Goal: Task Accomplishment & Management: Use online tool/utility

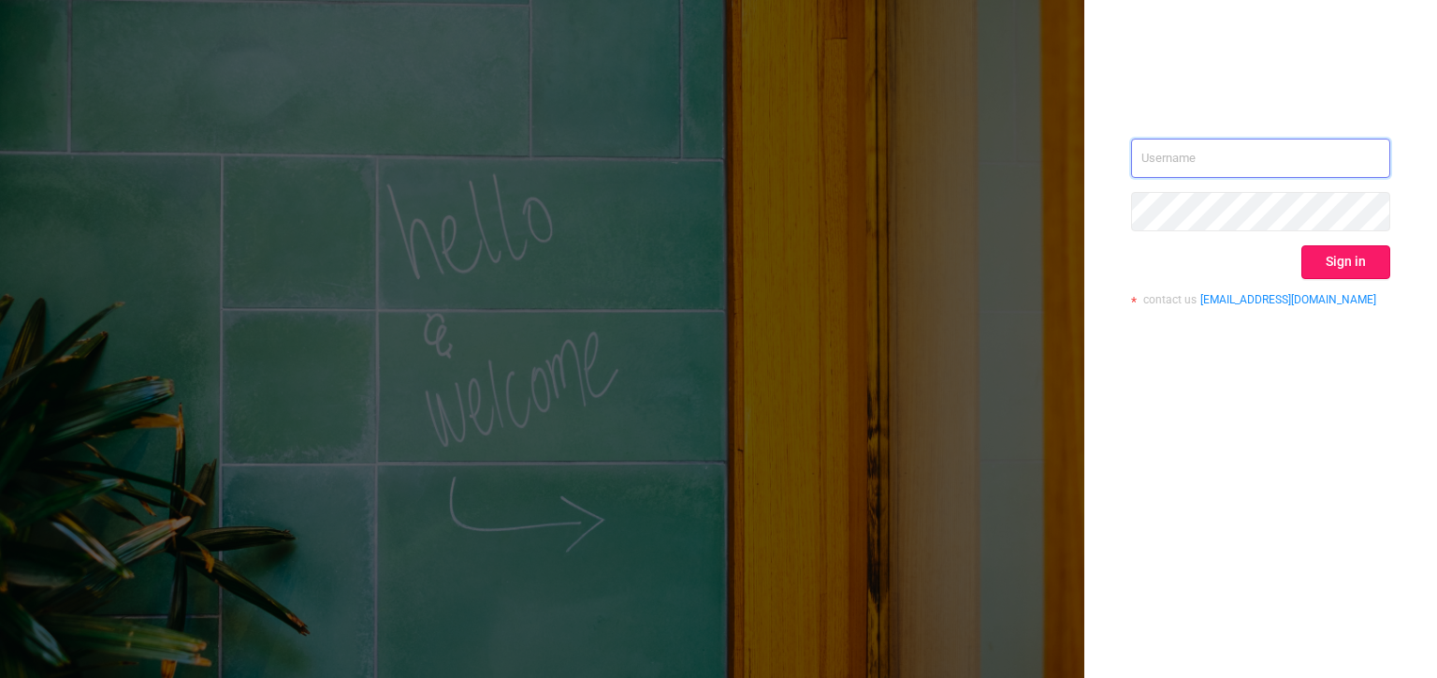
type input "[PERSON_NAME][EMAIL_ADDRESS][DOMAIN_NAME]"
click at [1348, 258] on button "Sign in" at bounding box center [1346, 262] width 89 height 34
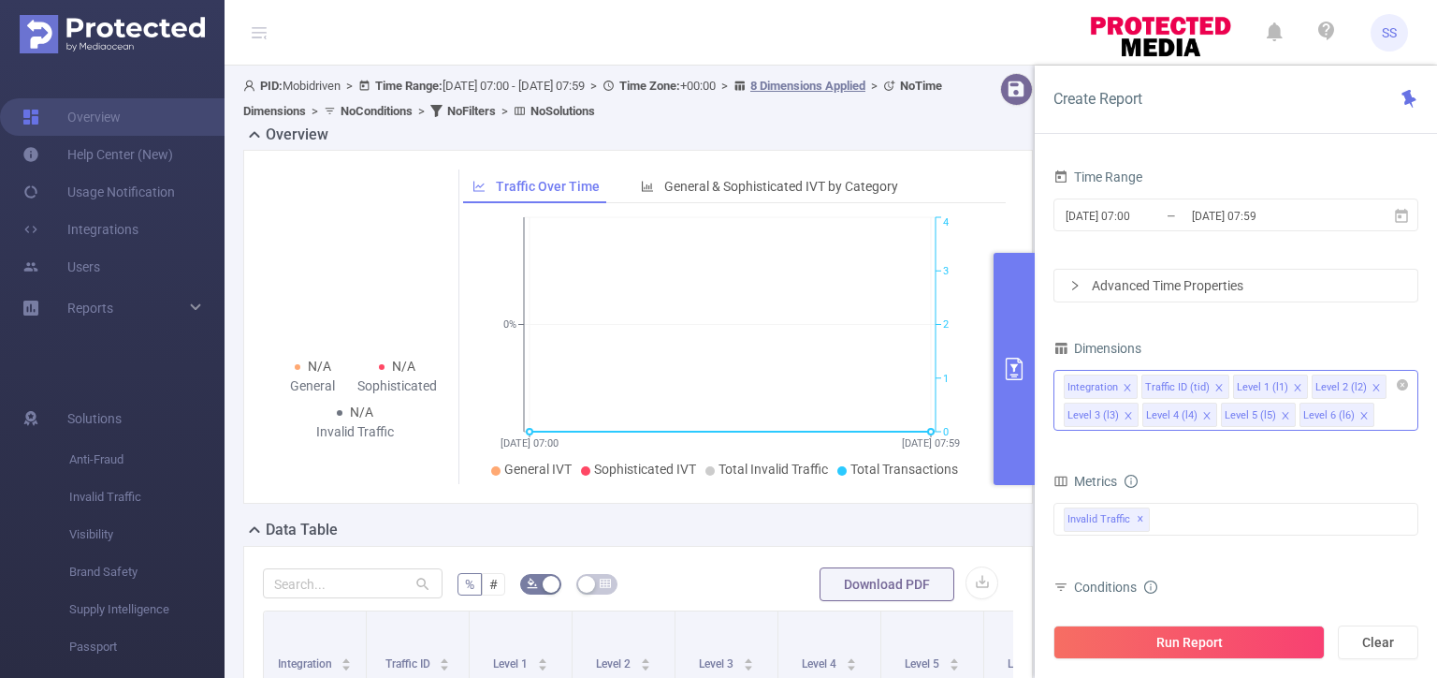
click at [1126, 383] on icon "icon: close" at bounding box center [1127, 387] width 9 height 9
click at [1217, 386] on icon "icon: close" at bounding box center [1220, 387] width 9 height 9
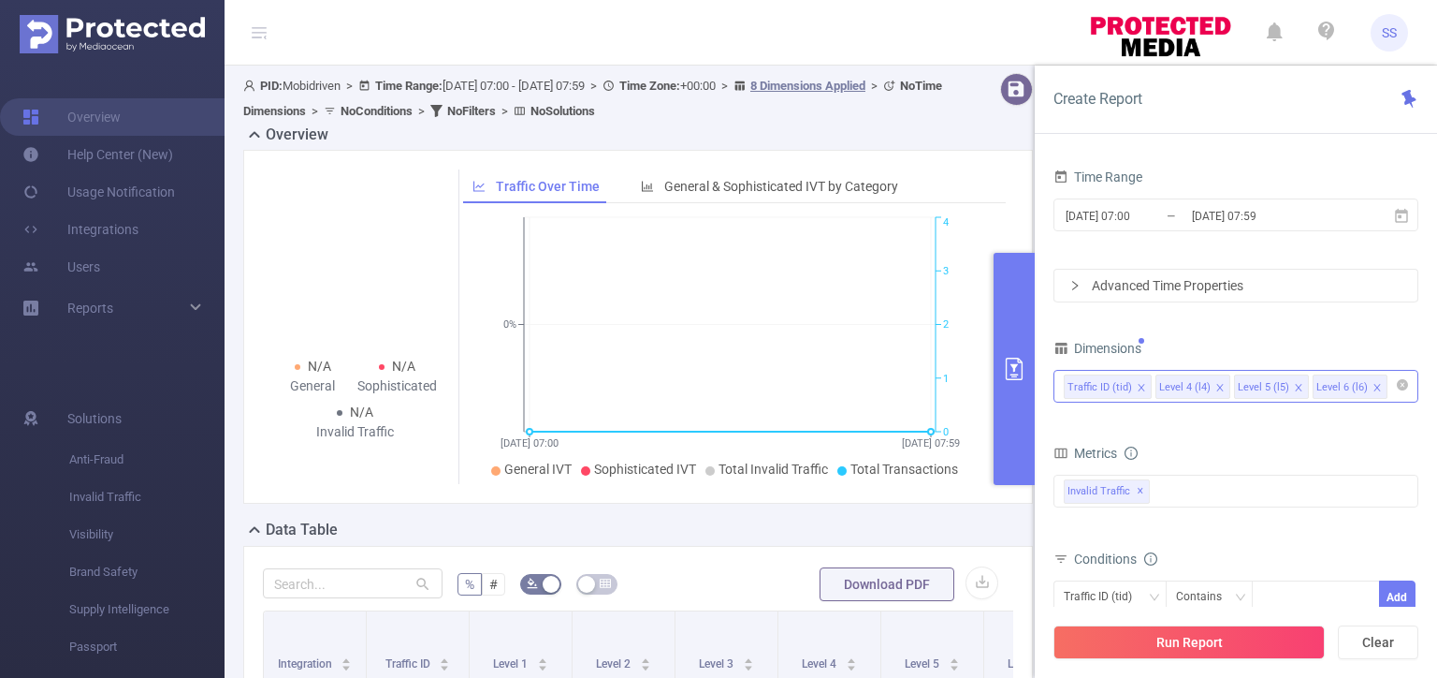
click at [1217, 386] on icon "icon: close" at bounding box center [1220, 387] width 9 height 9
click at [1295, 391] on icon "icon: close" at bounding box center [1298, 388] width 9 height 11
click at [1239, 215] on input "[DATE] 07:59" at bounding box center [1266, 215] width 152 height 25
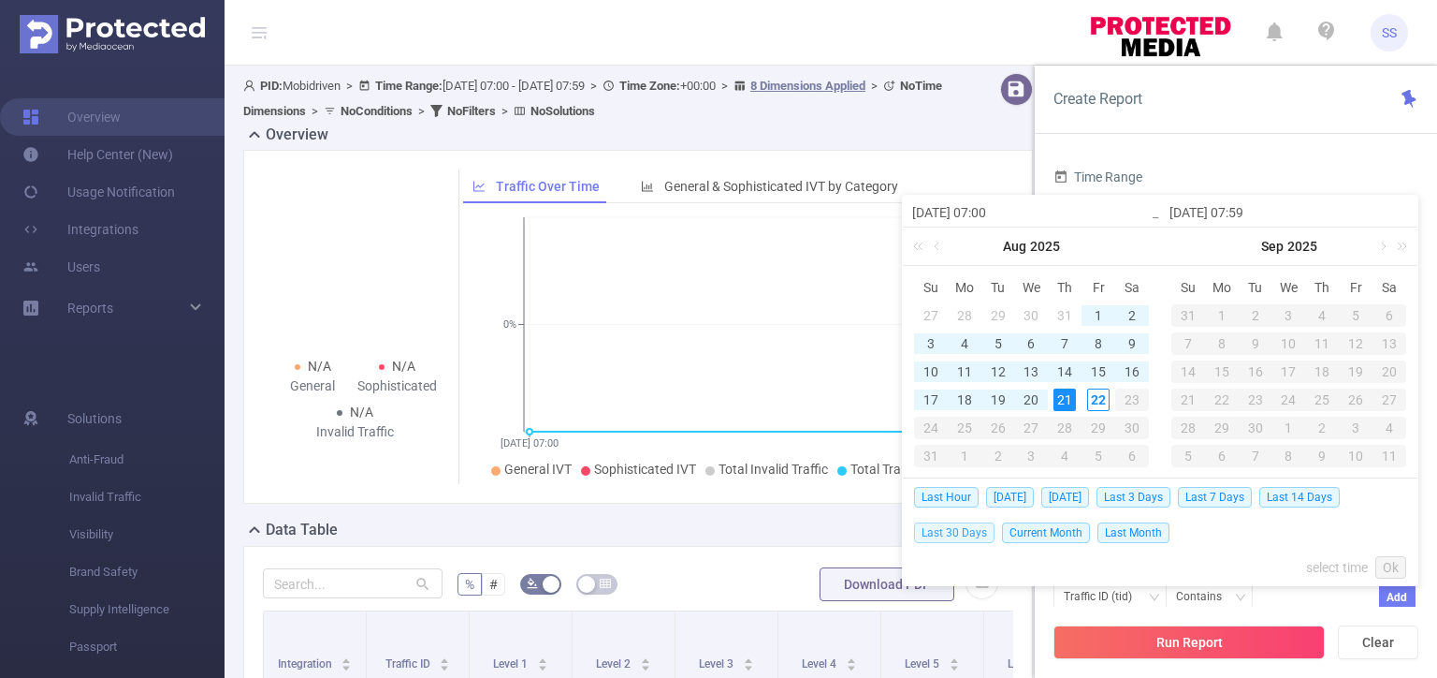
click at [969, 528] on span "Last 30 Days" at bounding box center [954, 532] width 80 height 21
type input "[DATE] 00:00"
type input "[DATE] 23:59"
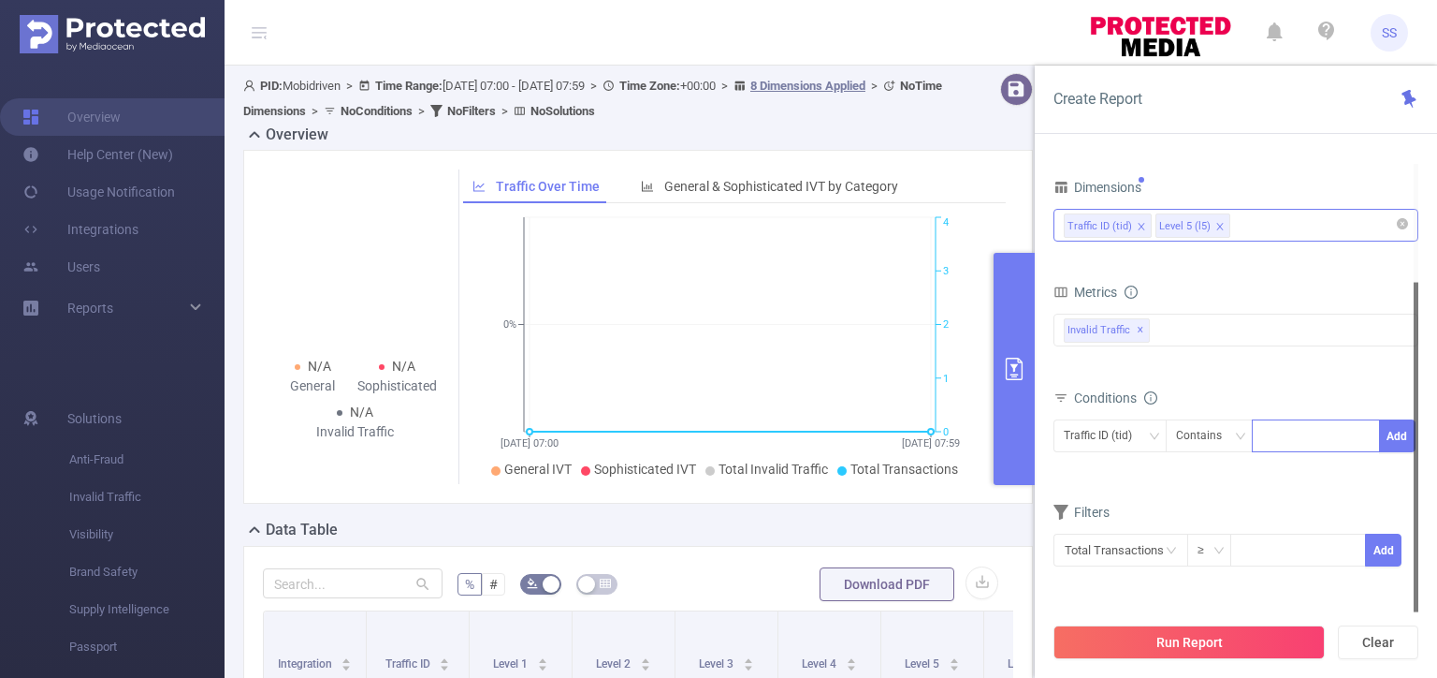
click at [1288, 438] on div at bounding box center [1316, 435] width 108 height 31
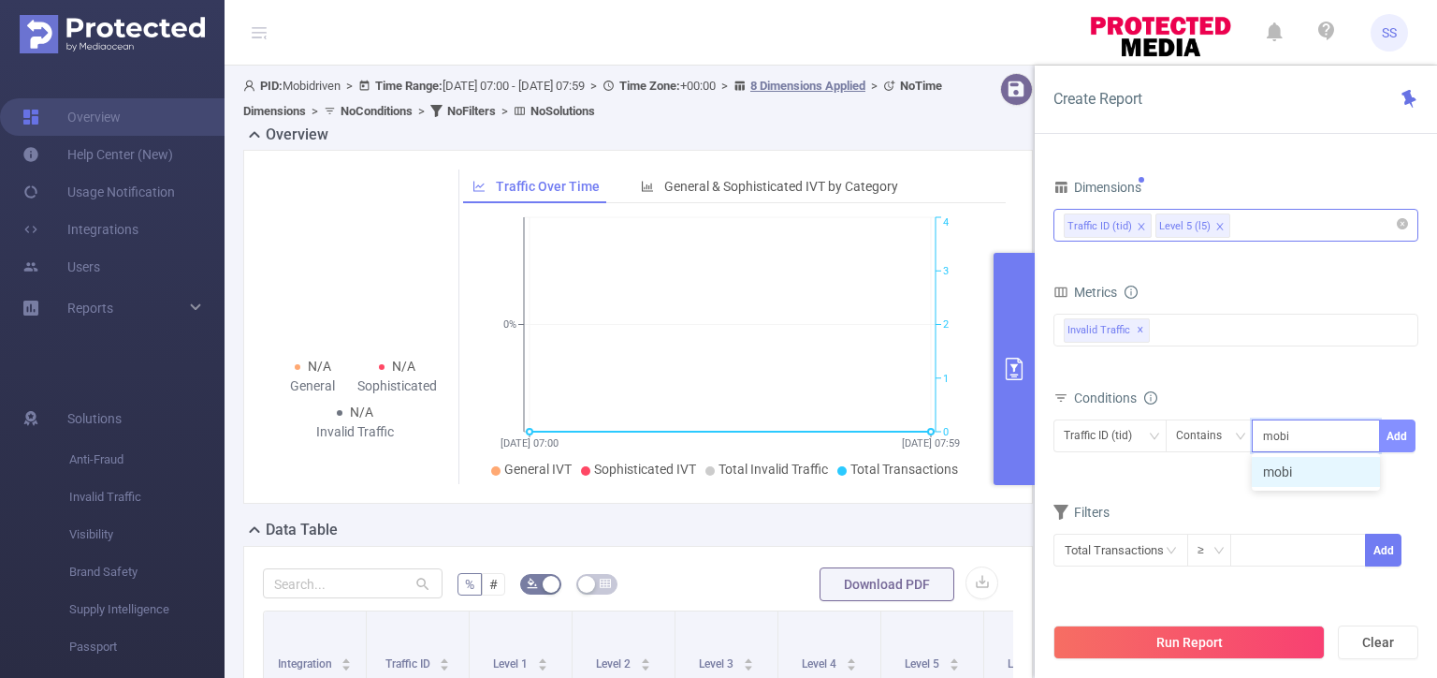
type input "mobi"
click at [1404, 437] on button "Add" at bounding box center [1397, 435] width 36 height 33
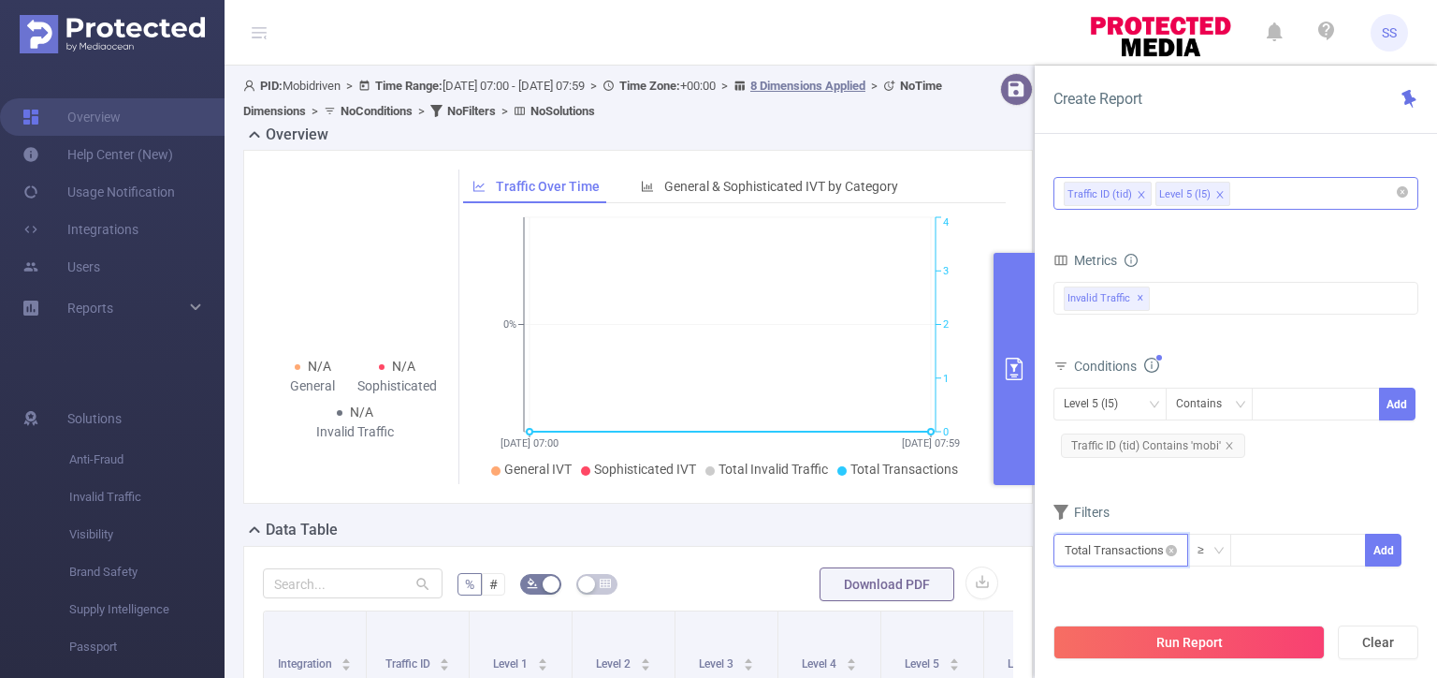
click at [1132, 550] on input "text" at bounding box center [1121, 549] width 135 height 33
click at [1120, 410] on li "Invalid Traffic" at bounding box center [1121, 408] width 135 height 30
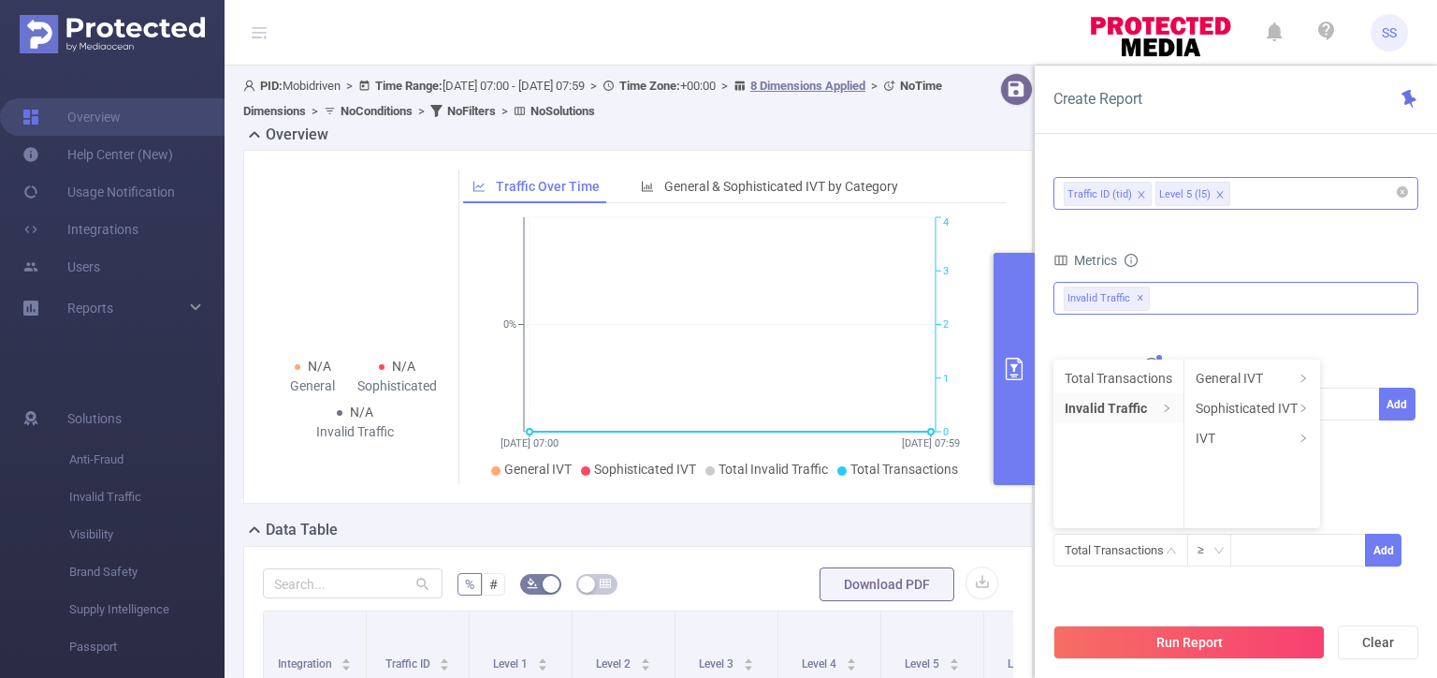
click at [1161, 303] on div "Invalid Traffic ✕" at bounding box center [1236, 298] width 365 height 33
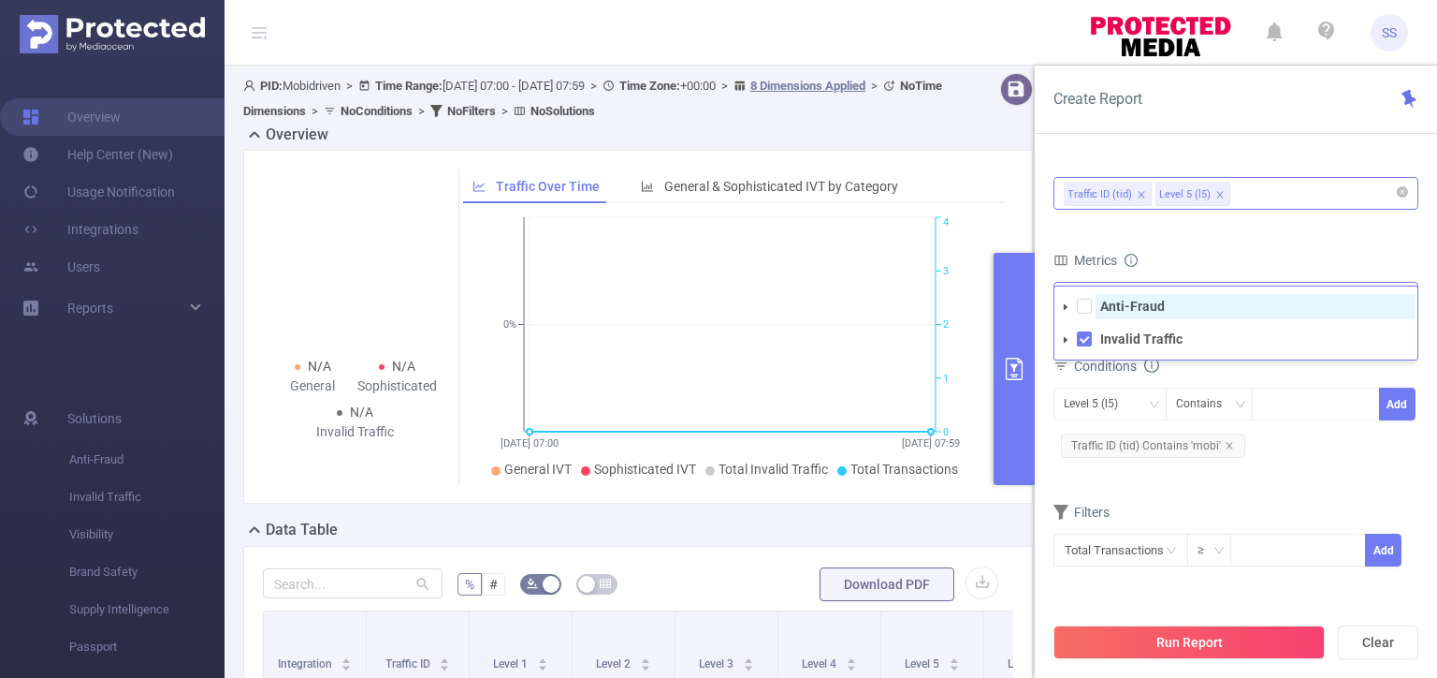
click at [1172, 306] on span "Anti-Fraud" at bounding box center [1256, 306] width 320 height 25
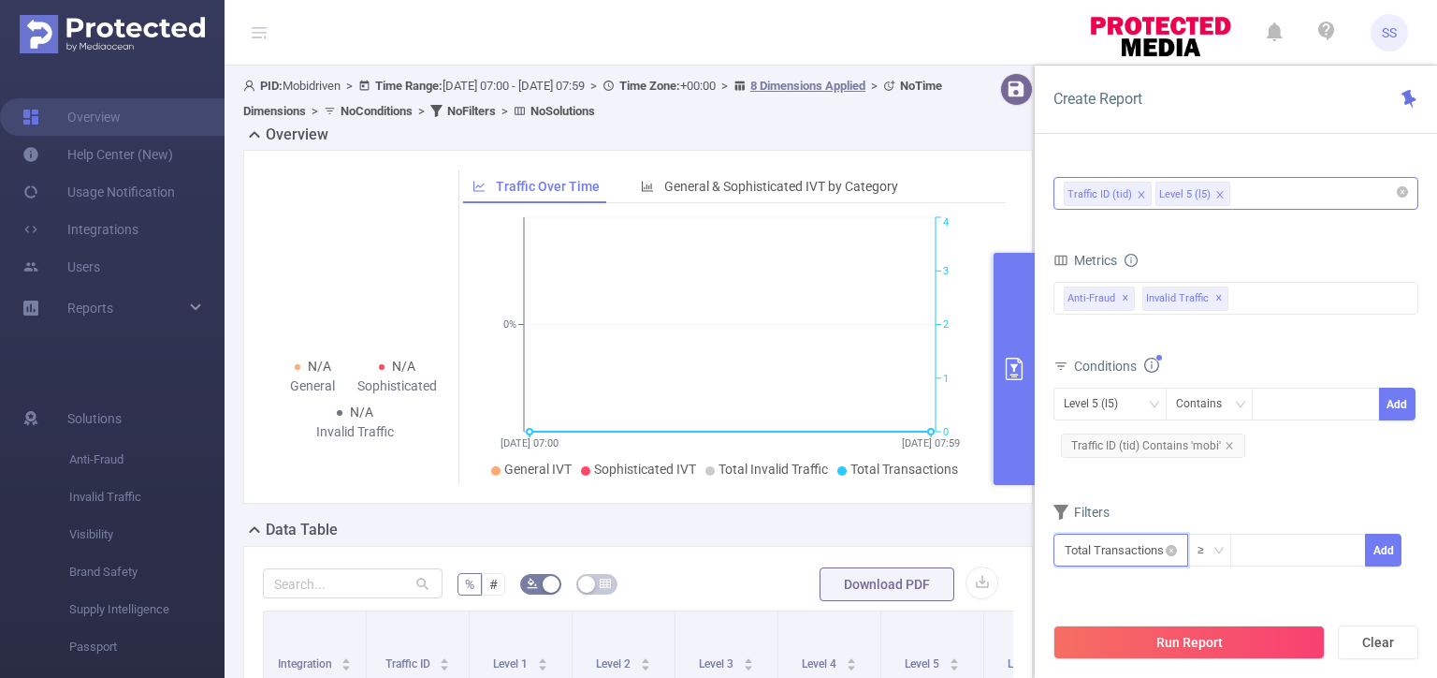
click at [1128, 553] on input "text" at bounding box center [1121, 549] width 135 height 33
click at [1103, 401] on li "Anti-Fraud" at bounding box center [1121, 408] width 135 height 30
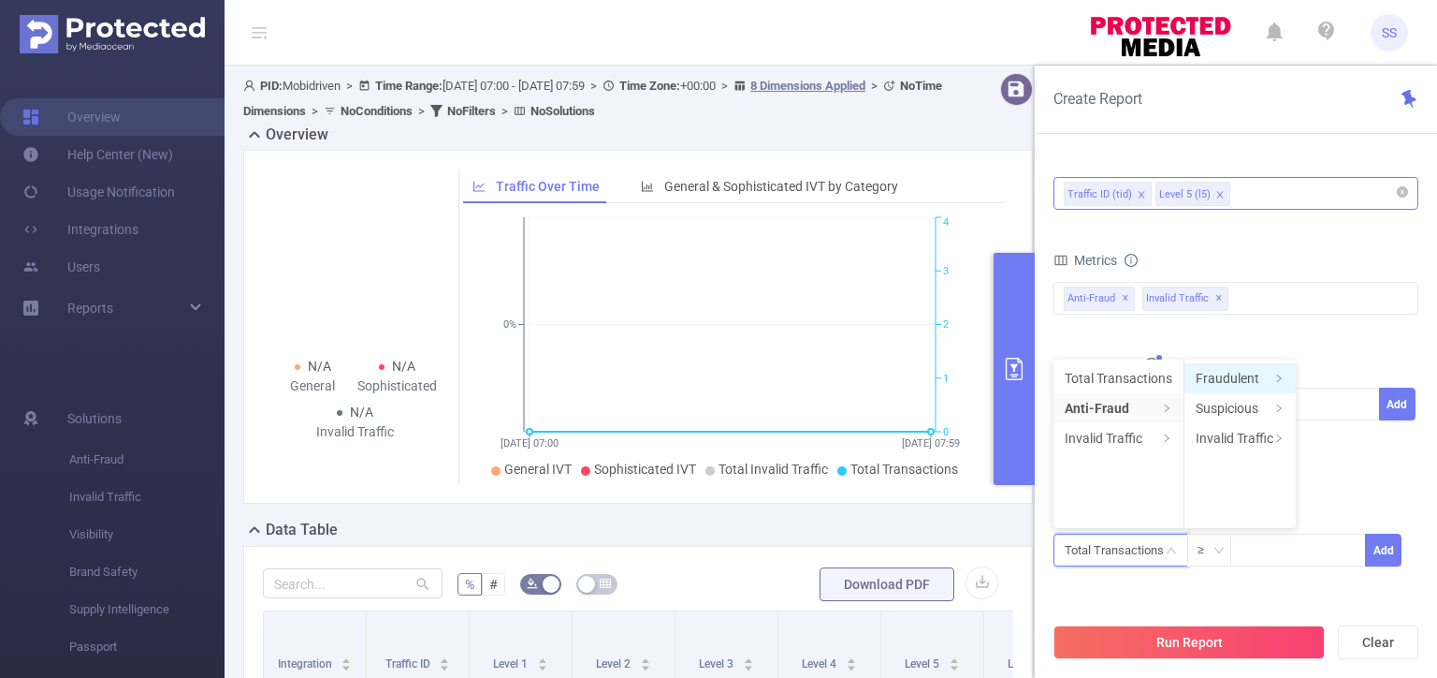
click at [1235, 370] on li "Fraudulent" at bounding box center [1240, 378] width 111 height 30
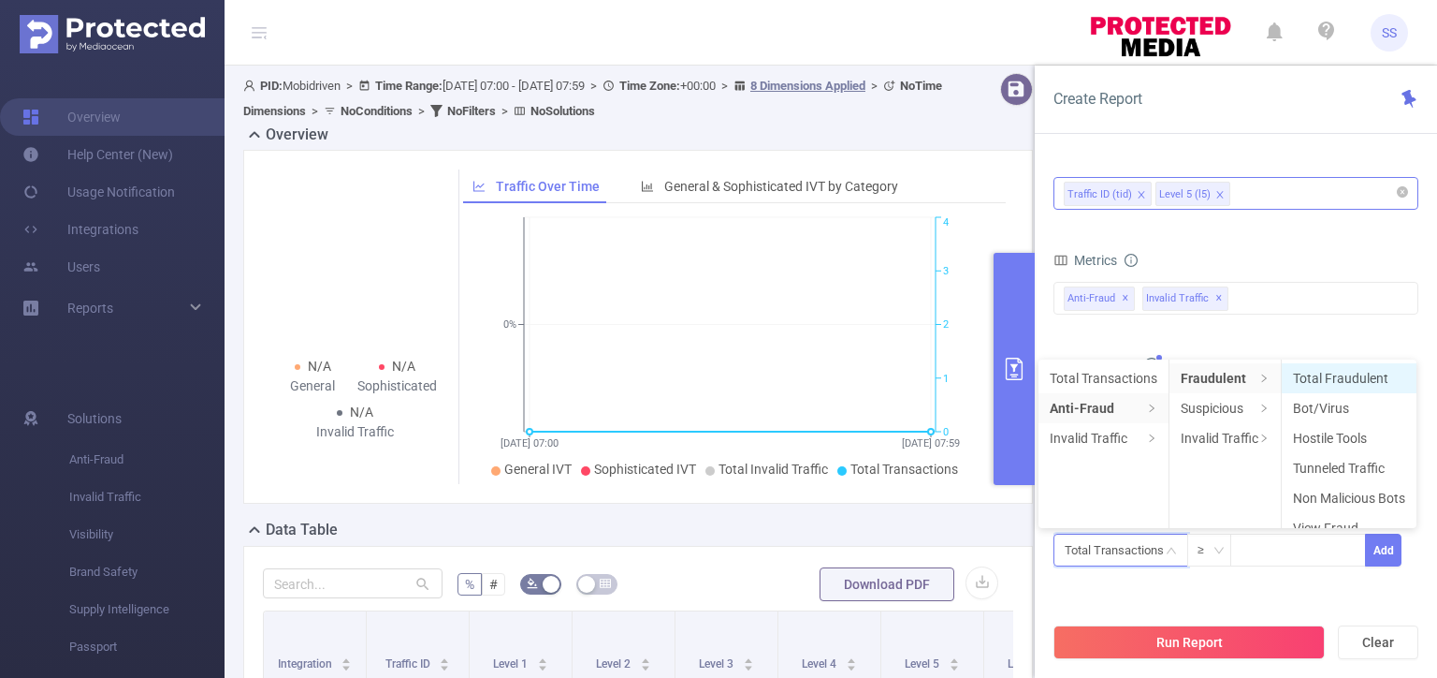
click at [1342, 375] on li "Total Fraudulent" at bounding box center [1349, 378] width 135 height 30
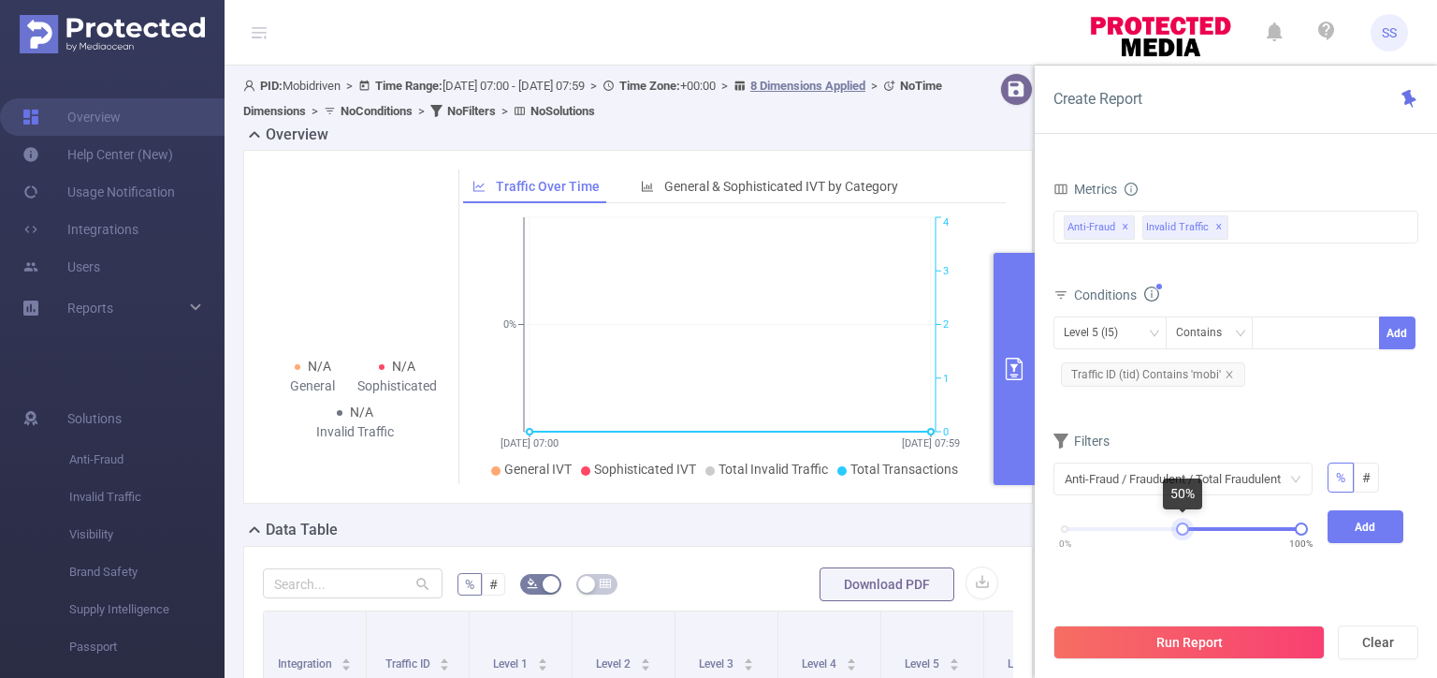
drag, startPoint x: 1133, startPoint y: 526, endPoint x: 1186, endPoint y: 528, distance: 52.4
click at [1186, 528] on div at bounding box center [1182, 528] width 13 height 13
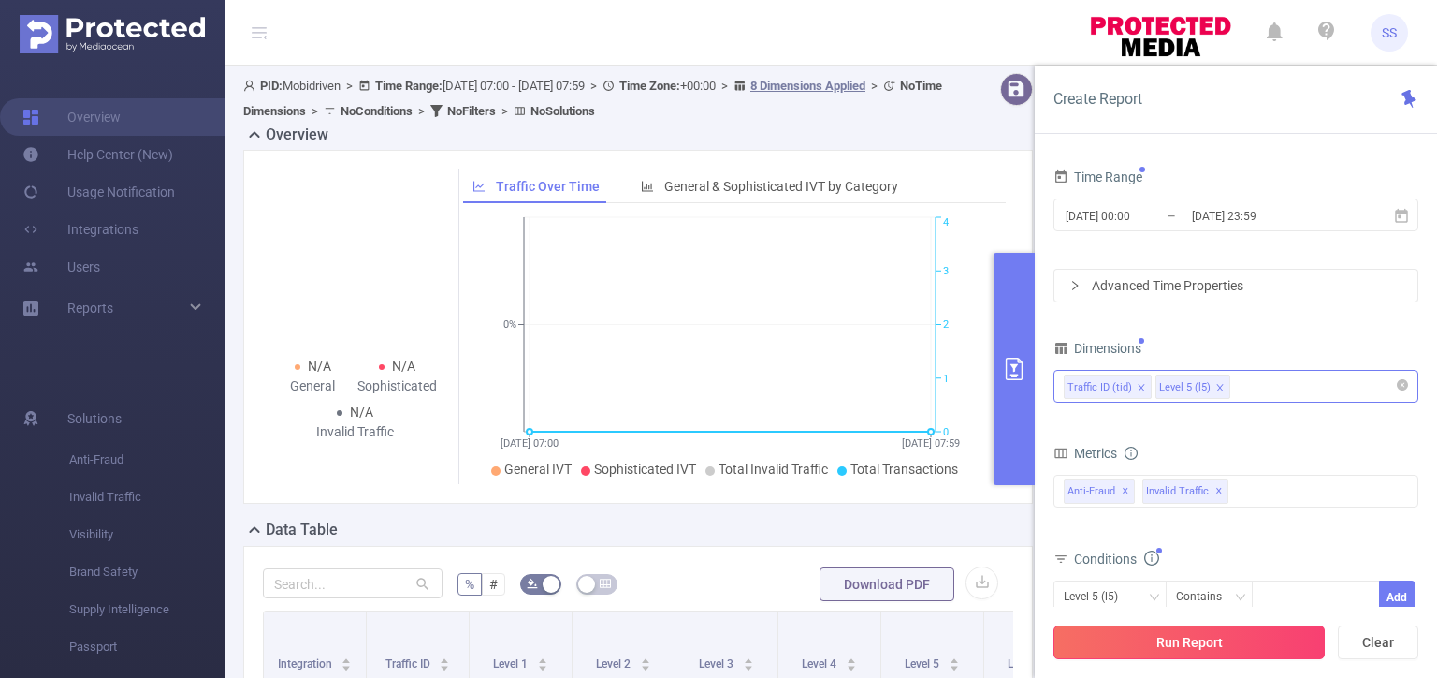
click at [1210, 638] on button "Run Report" at bounding box center [1189, 642] width 271 height 34
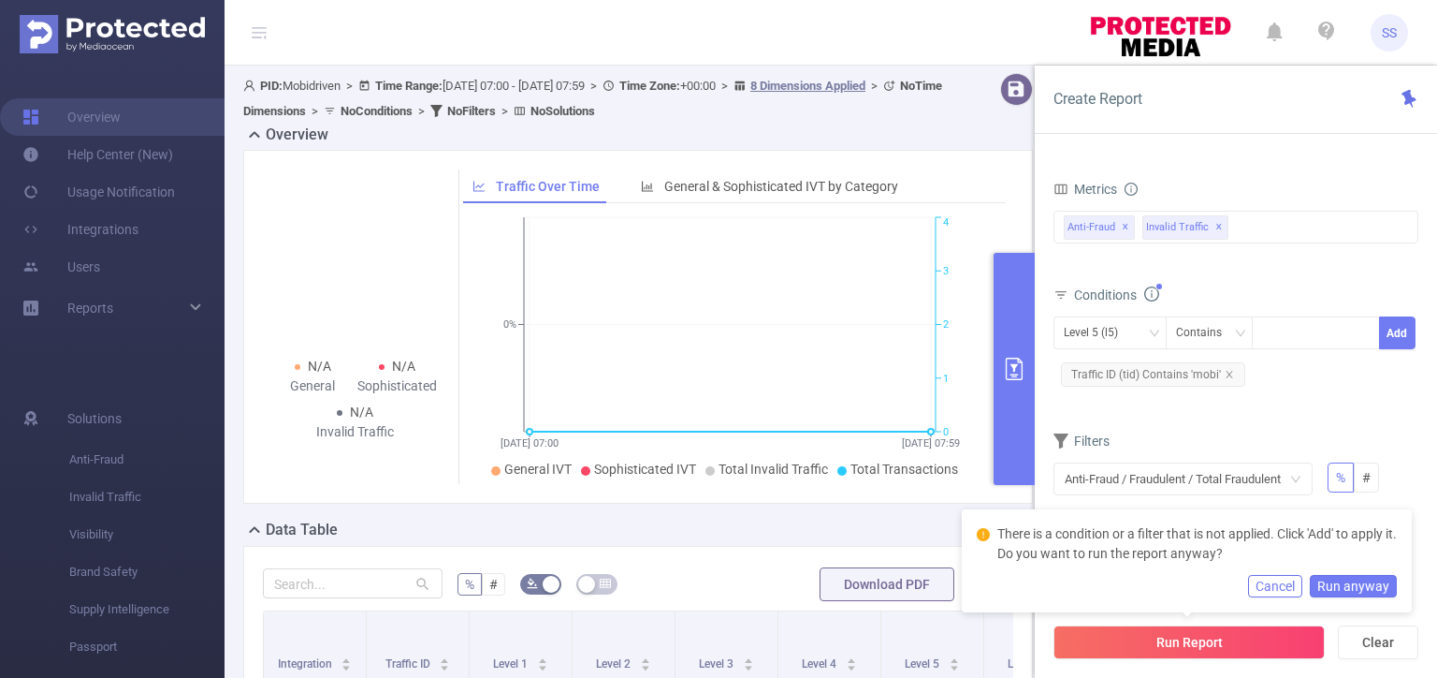
click at [1263, 411] on form "Dimensions Traffic ID (tid) Level 5 (l5) Metrics bp_total bp_adult bp_arms bp_c…" at bounding box center [1236, 330] width 365 height 519
click at [1288, 580] on button "Cancel" at bounding box center [1275, 586] width 54 height 22
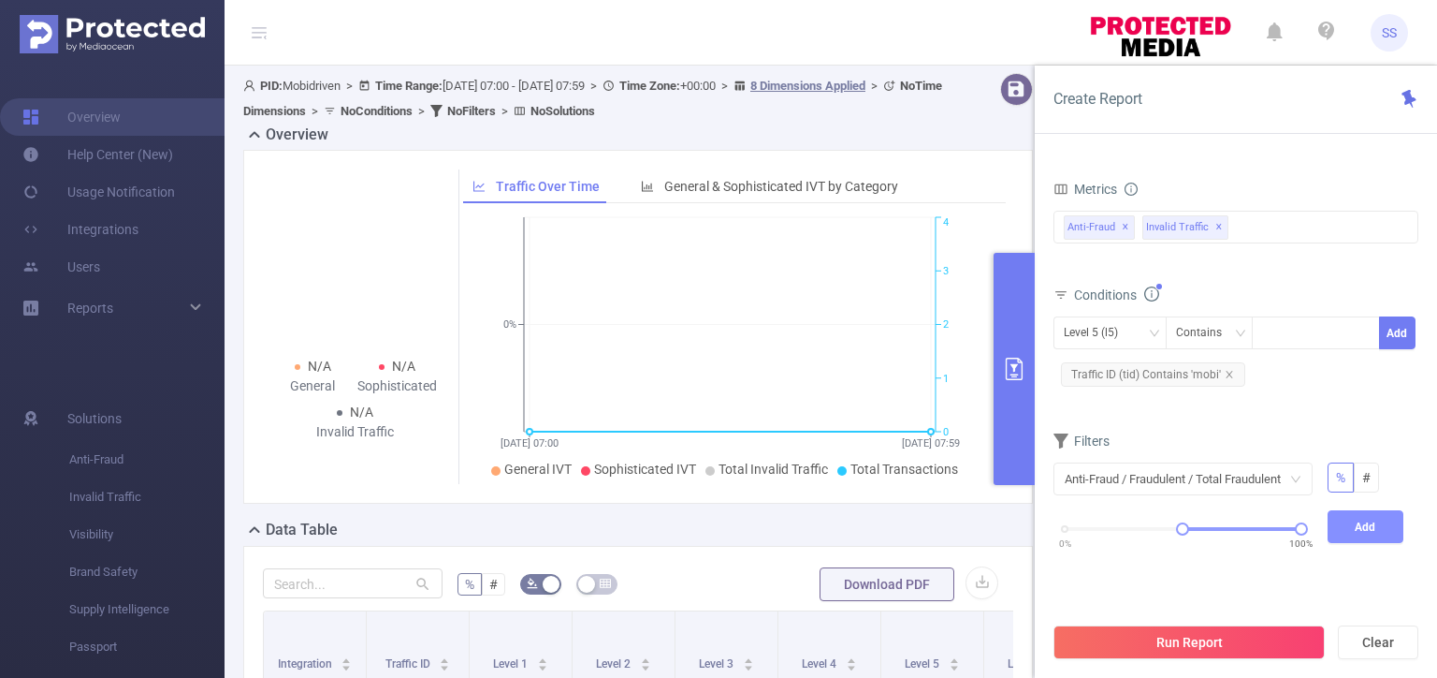
click at [1378, 533] on button "Add" at bounding box center [1366, 526] width 77 height 33
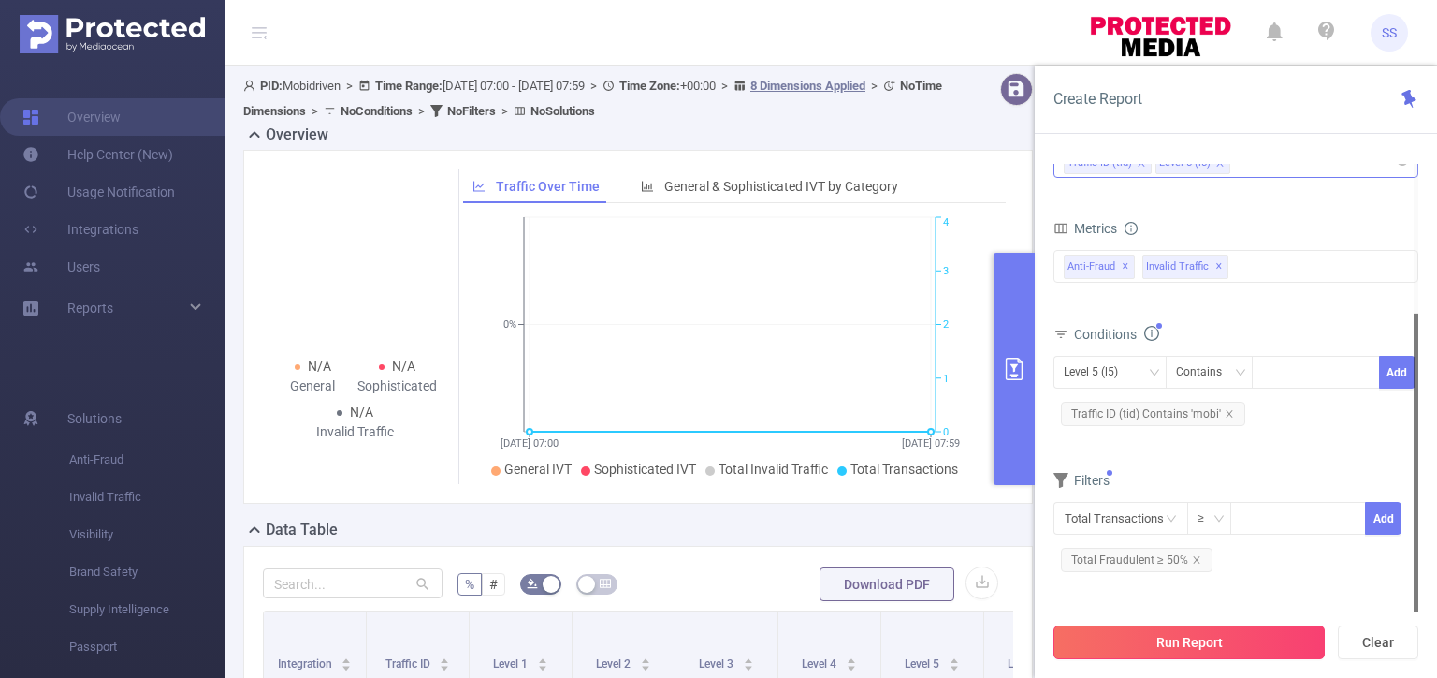
click at [1203, 629] on button "Run Report" at bounding box center [1189, 642] width 271 height 34
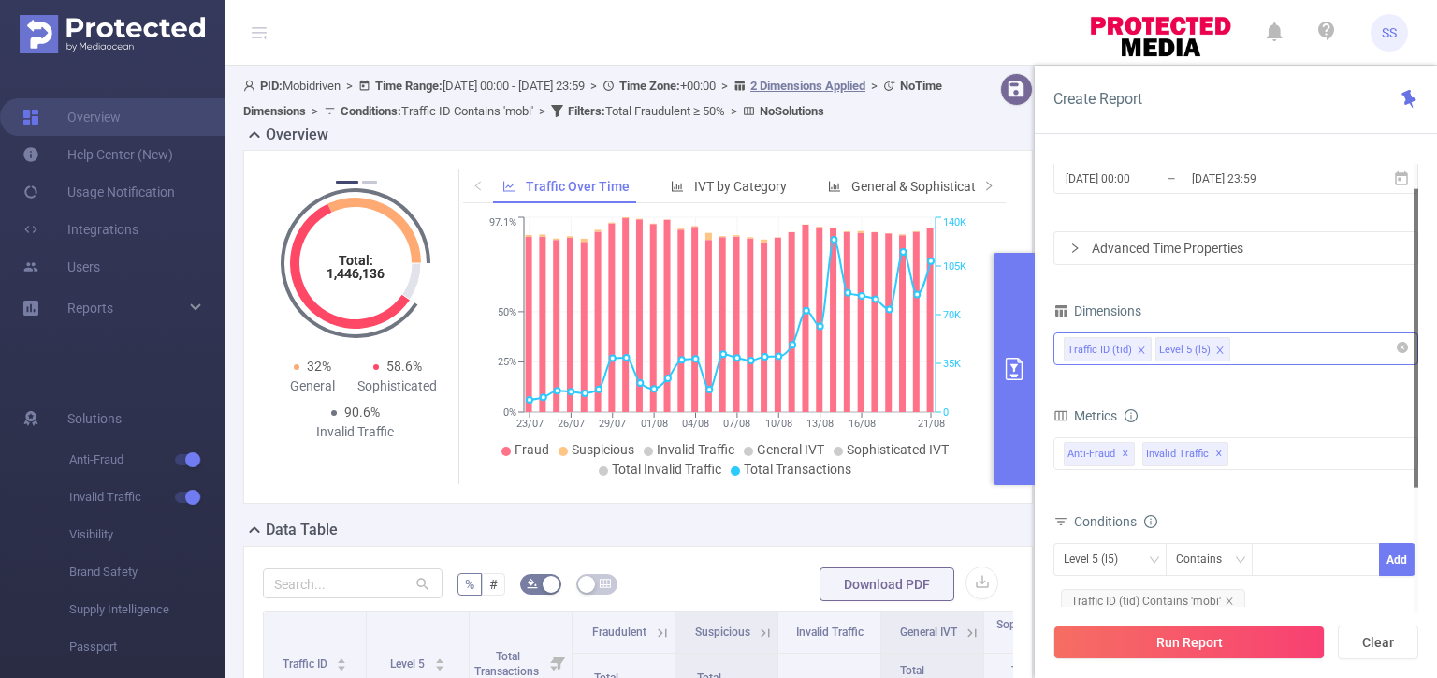
click at [1282, 346] on div "Traffic ID (tid) Level 5 (l5)" at bounding box center [1236, 348] width 344 height 31
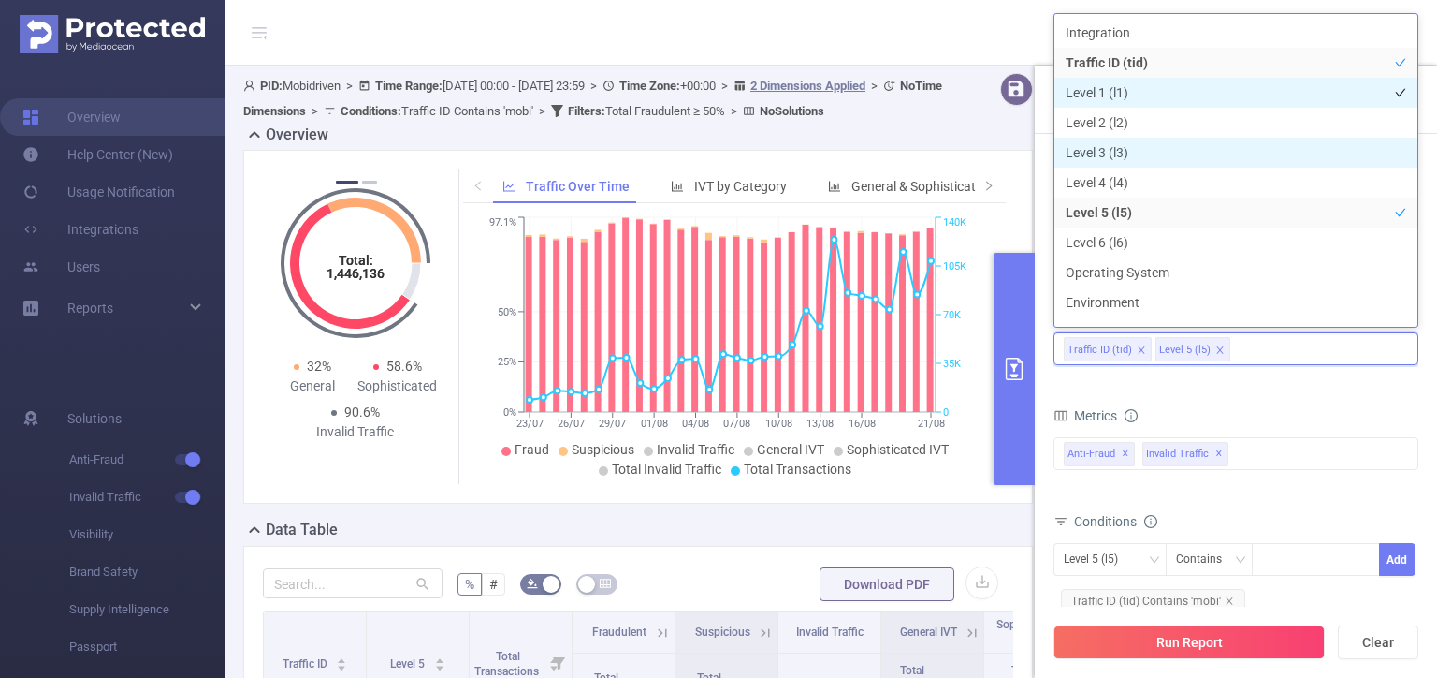
scroll to position [21, 0]
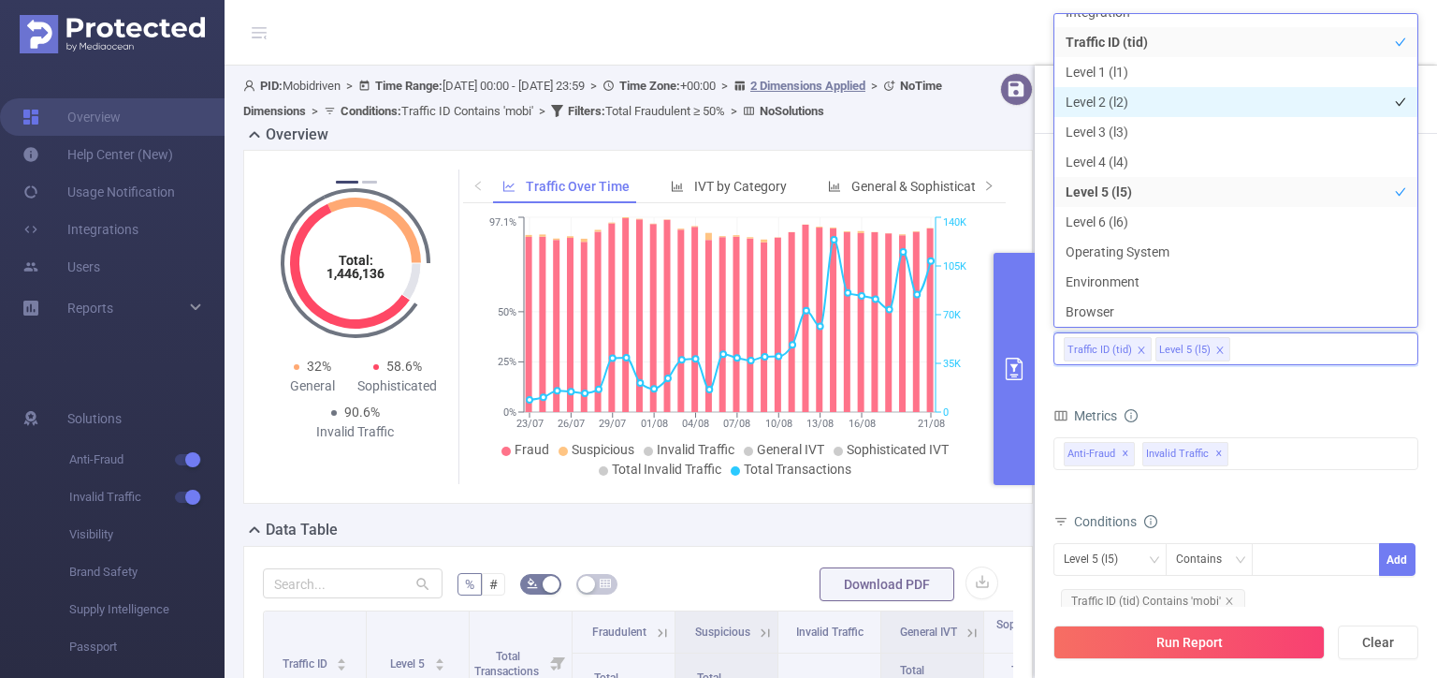
click at [1173, 97] on li "Level 2 (l2)" at bounding box center [1236, 102] width 363 height 30
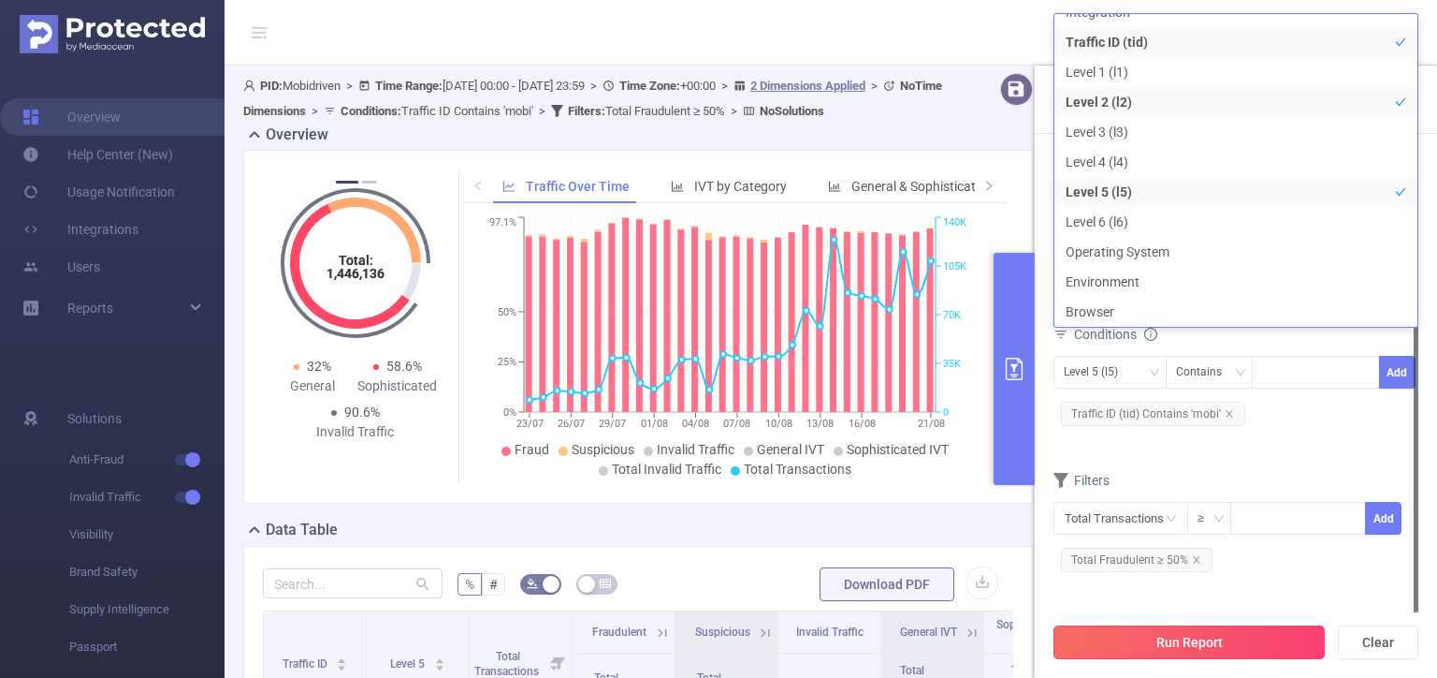
click at [1217, 641] on button "Run Report" at bounding box center [1189, 642] width 271 height 34
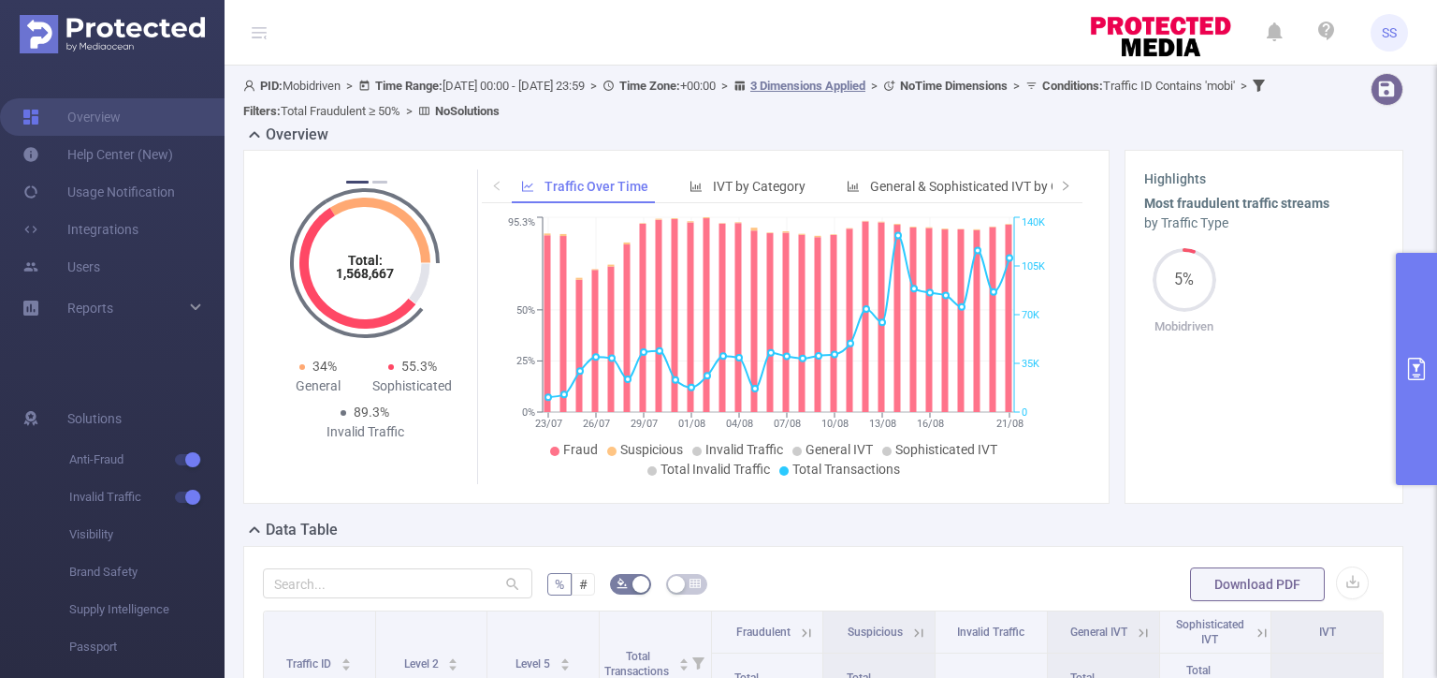
click at [1422, 366] on icon "primary" at bounding box center [1417, 368] width 22 height 22
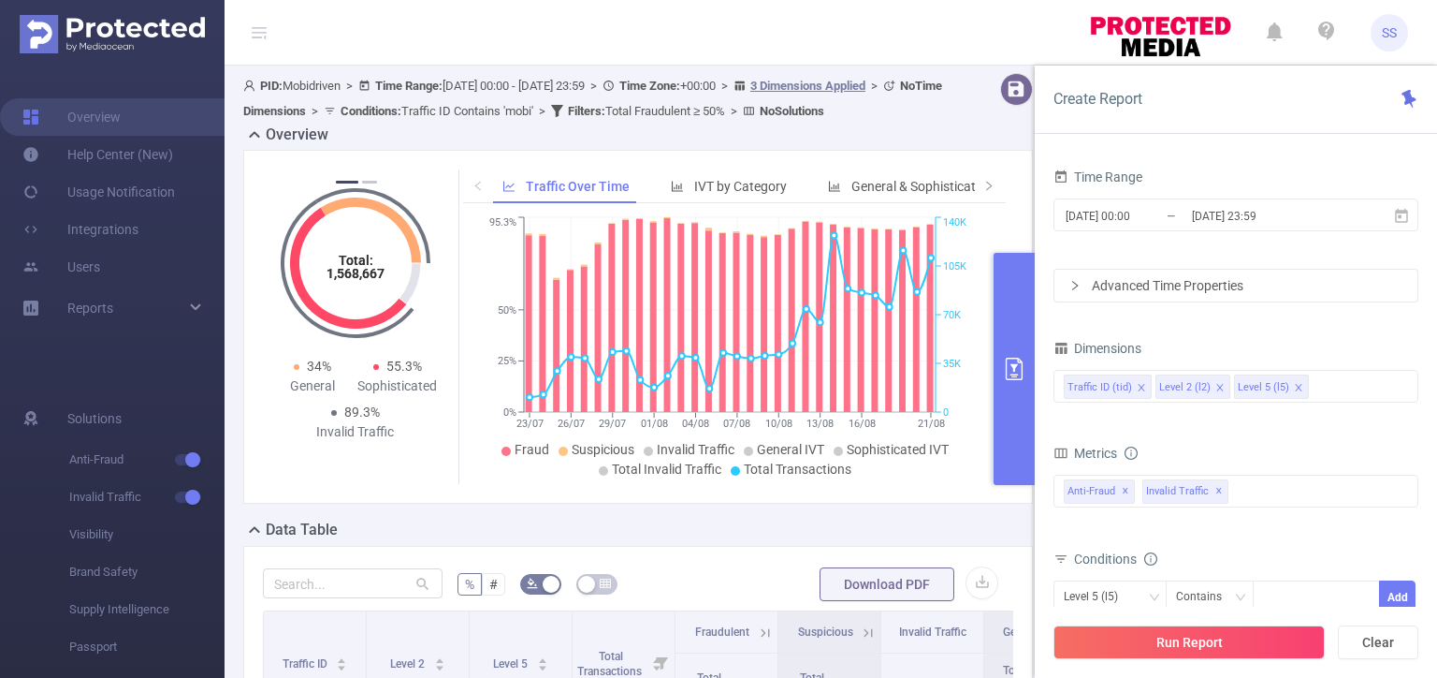
click at [1015, 352] on button "primary" at bounding box center [1014, 369] width 41 height 232
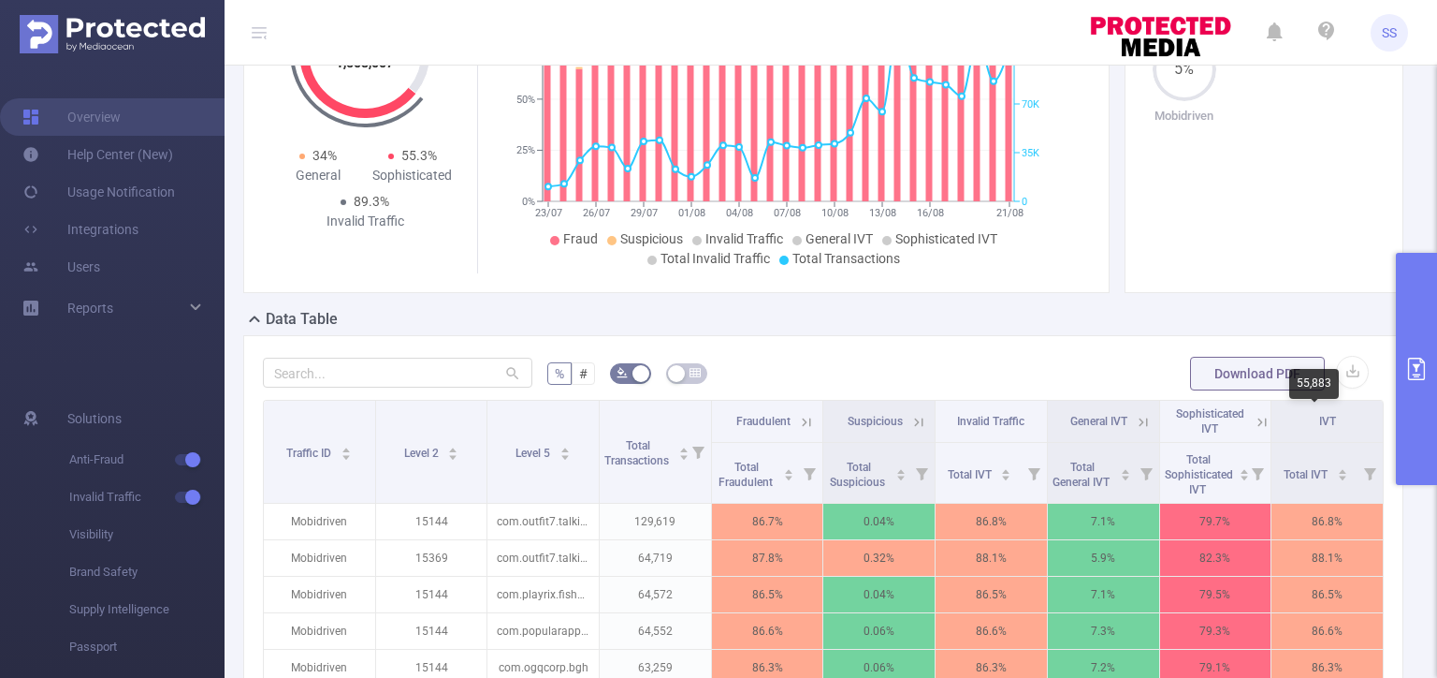
scroll to position [94, 0]
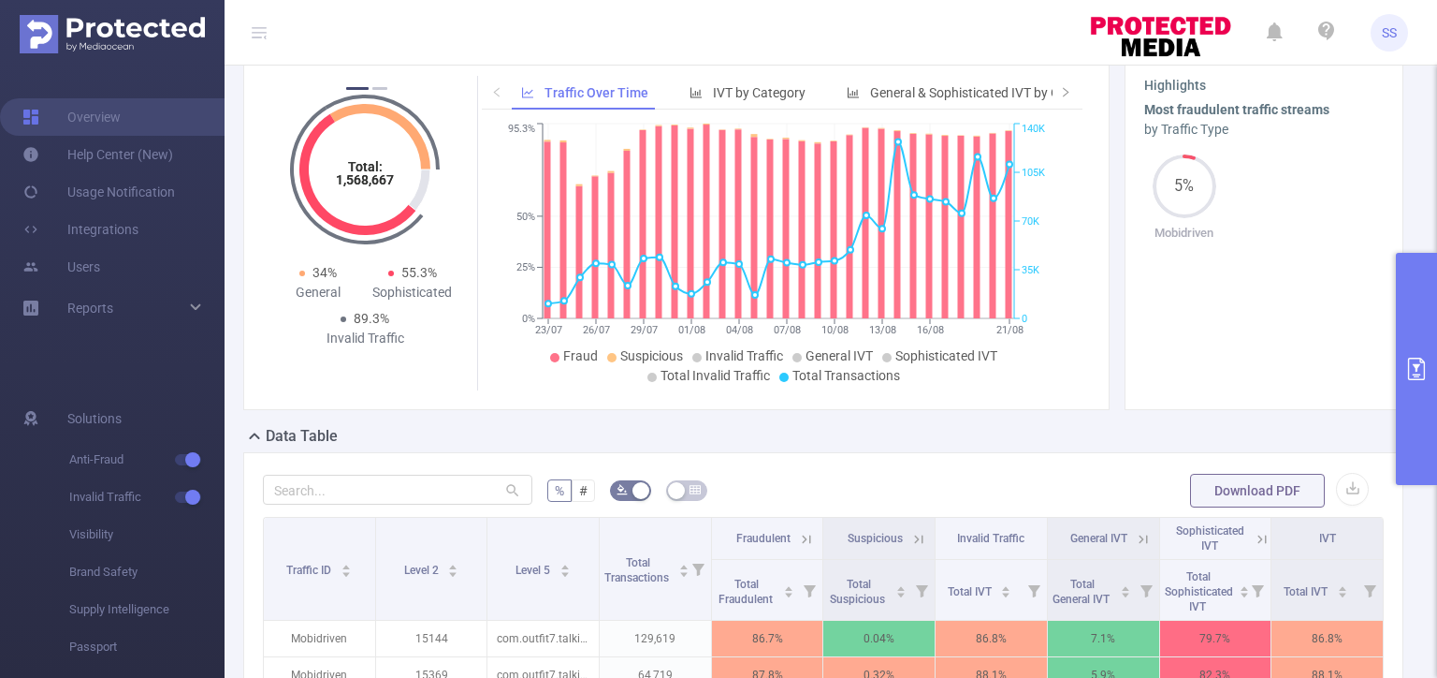
click at [1437, 371] on button "primary" at bounding box center [1416, 369] width 41 height 232
